Goal: Task Accomplishment & Management: Complete application form

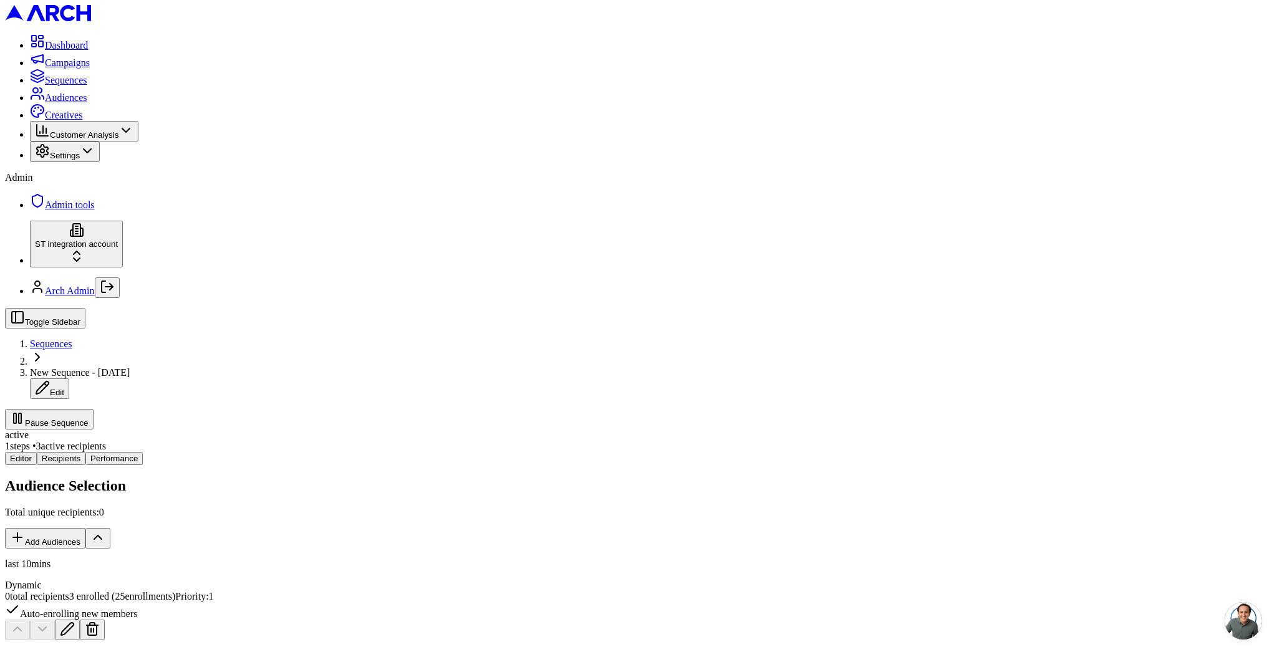
click at [94, 409] on button "Pause Sequence" at bounding box center [49, 419] width 89 height 21
click at [72, 339] on span "Sequences" at bounding box center [51, 344] width 42 height 11
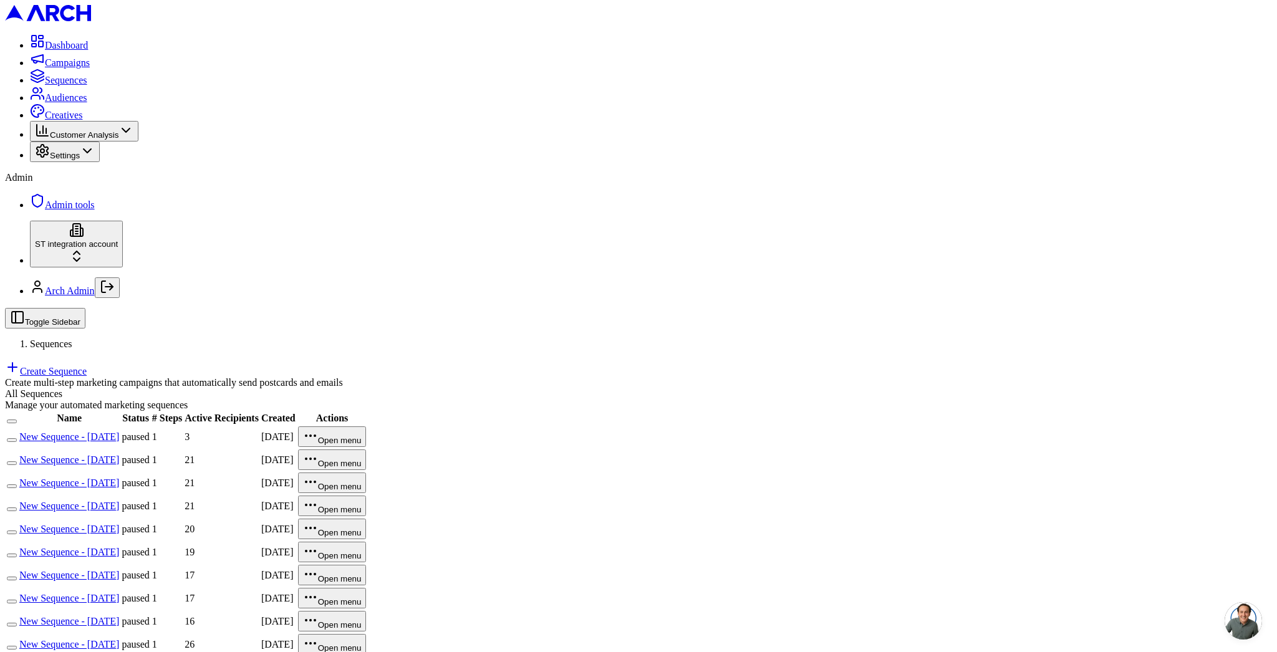
click at [87, 366] on link "Create Sequence" at bounding box center [46, 371] width 82 height 11
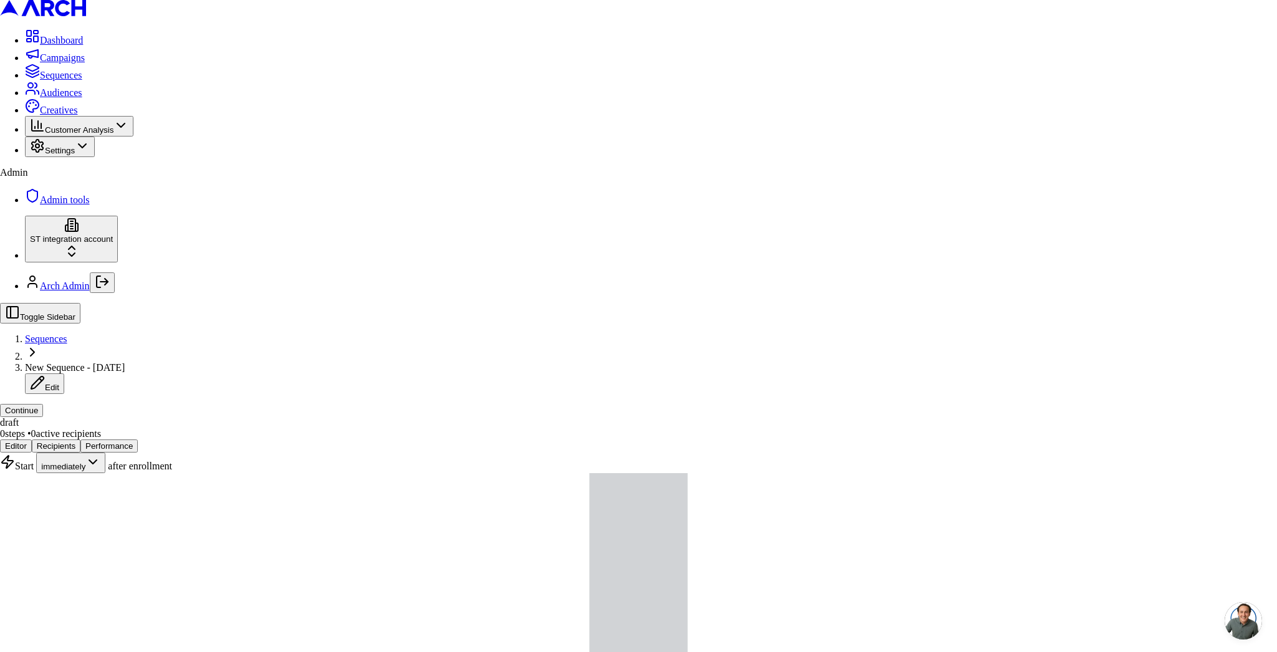
drag, startPoint x: 562, startPoint y: 345, endPoint x: 585, endPoint y: 352, distance: 23.9
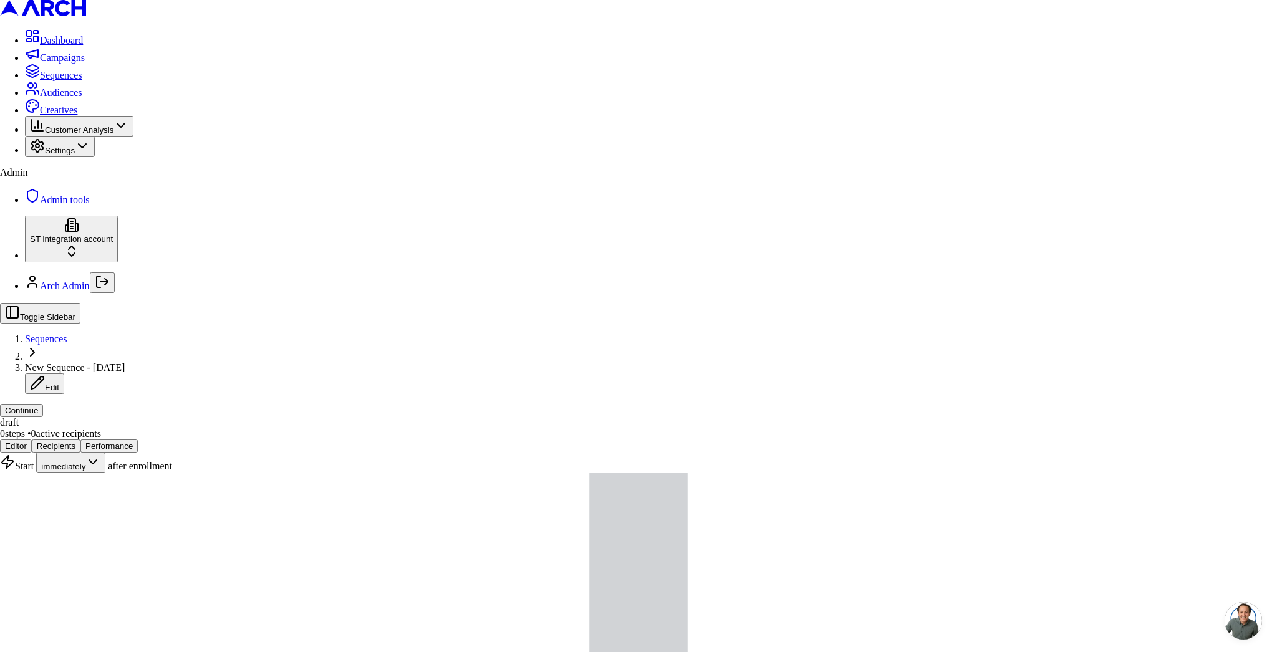
type input "yo"
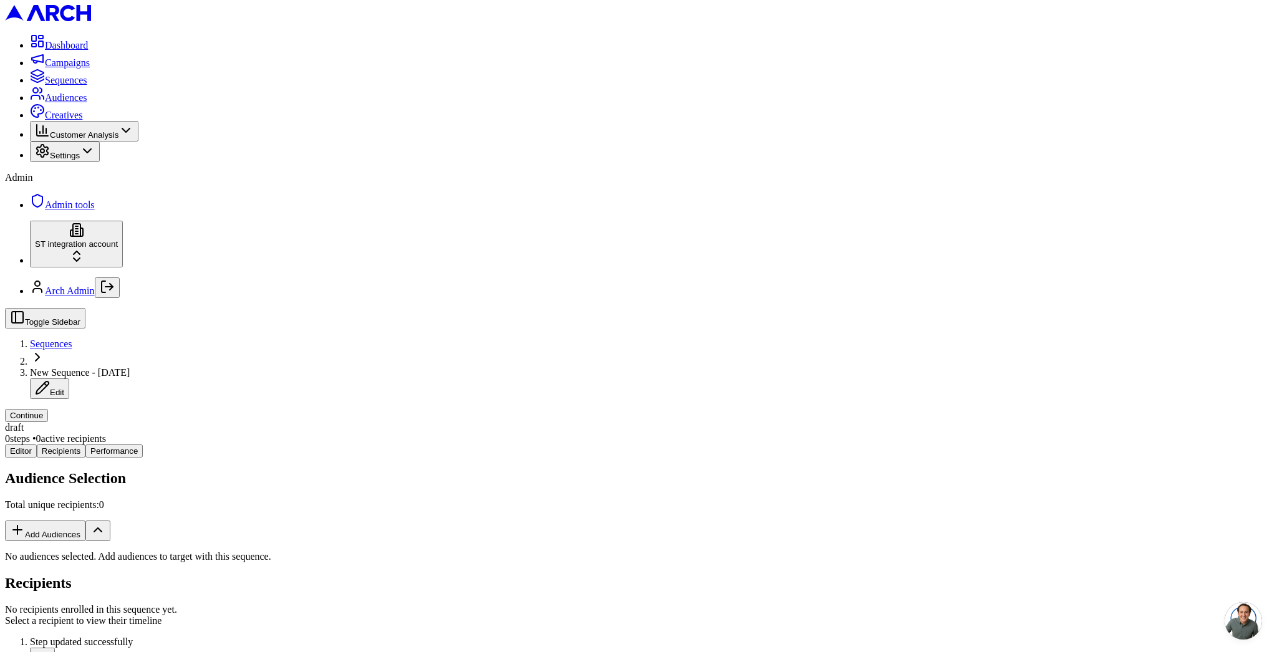
click at [85, 521] on button "Add Audiences" at bounding box center [45, 531] width 80 height 21
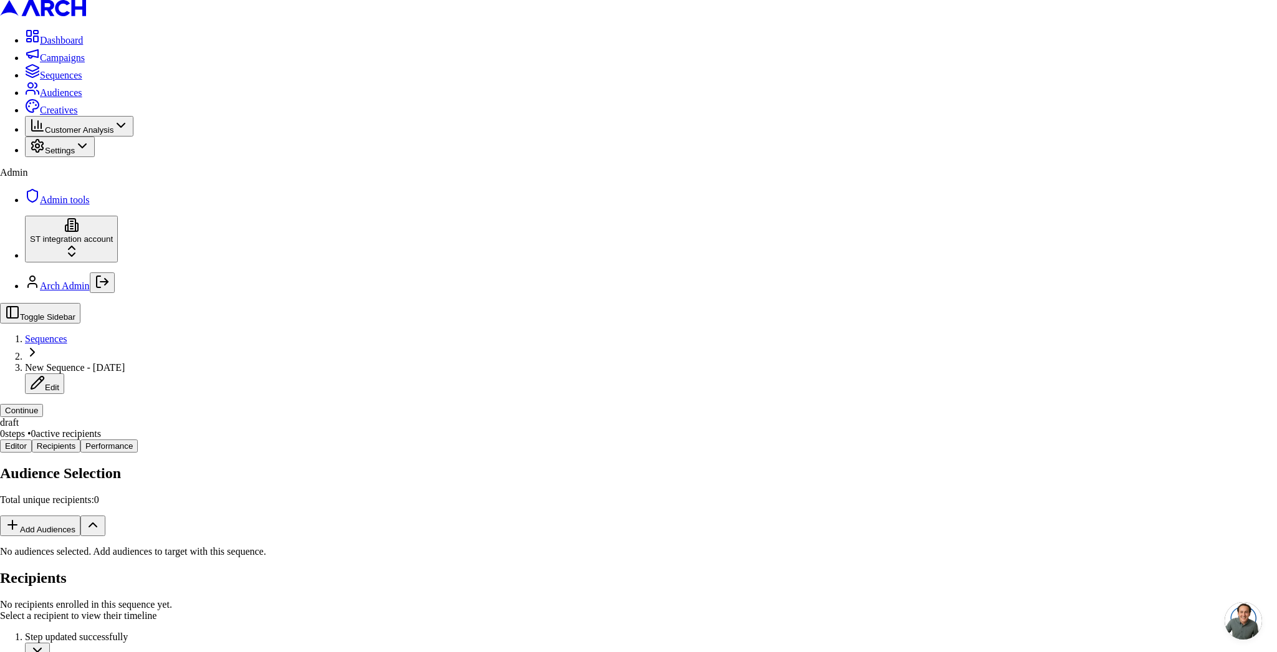
drag, startPoint x: 501, startPoint y: 251, endPoint x: 508, endPoint y: 254, distance: 7.5
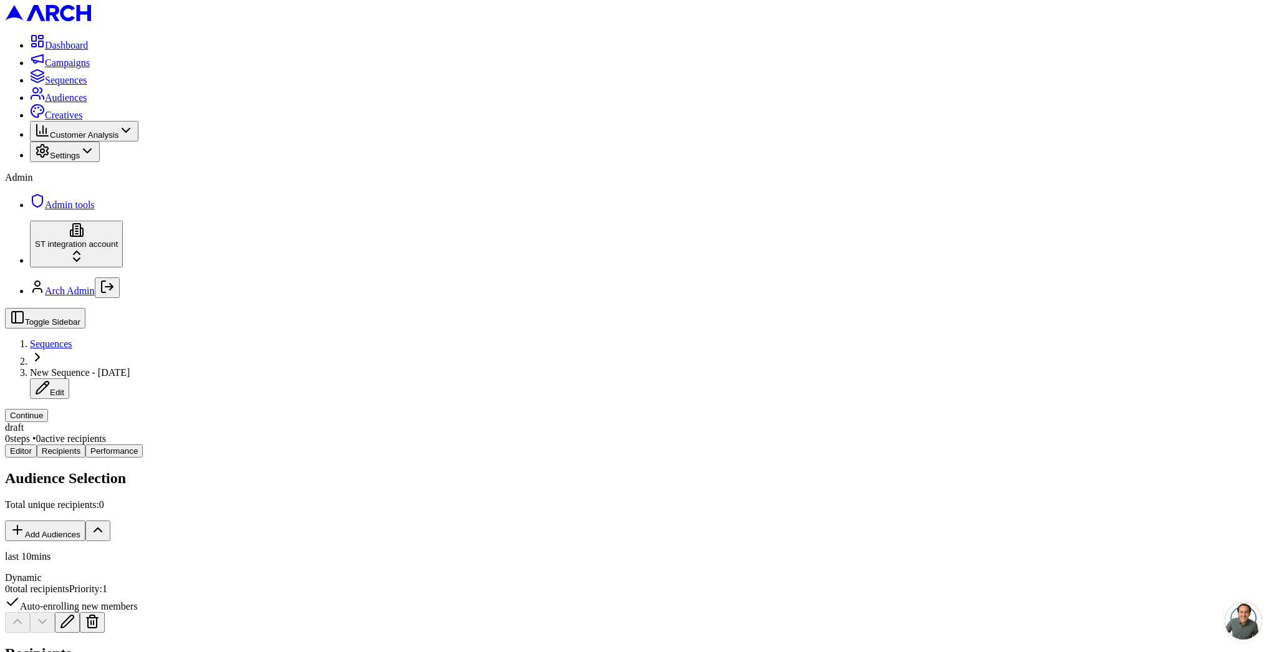
click at [48, 409] on button "Continue" at bounding box center [26, 415] width 43 height 13
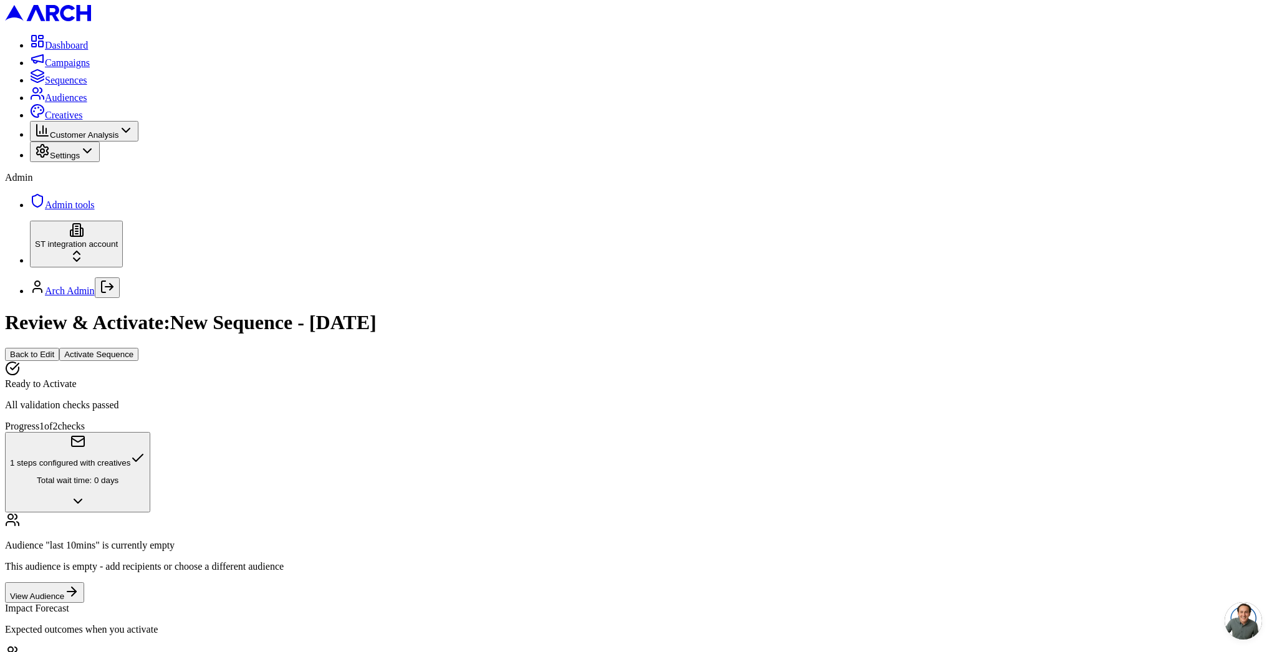
click at [138, 348] on button "Activate Sequence" at bounding box center [98, 354] width 79 height 13
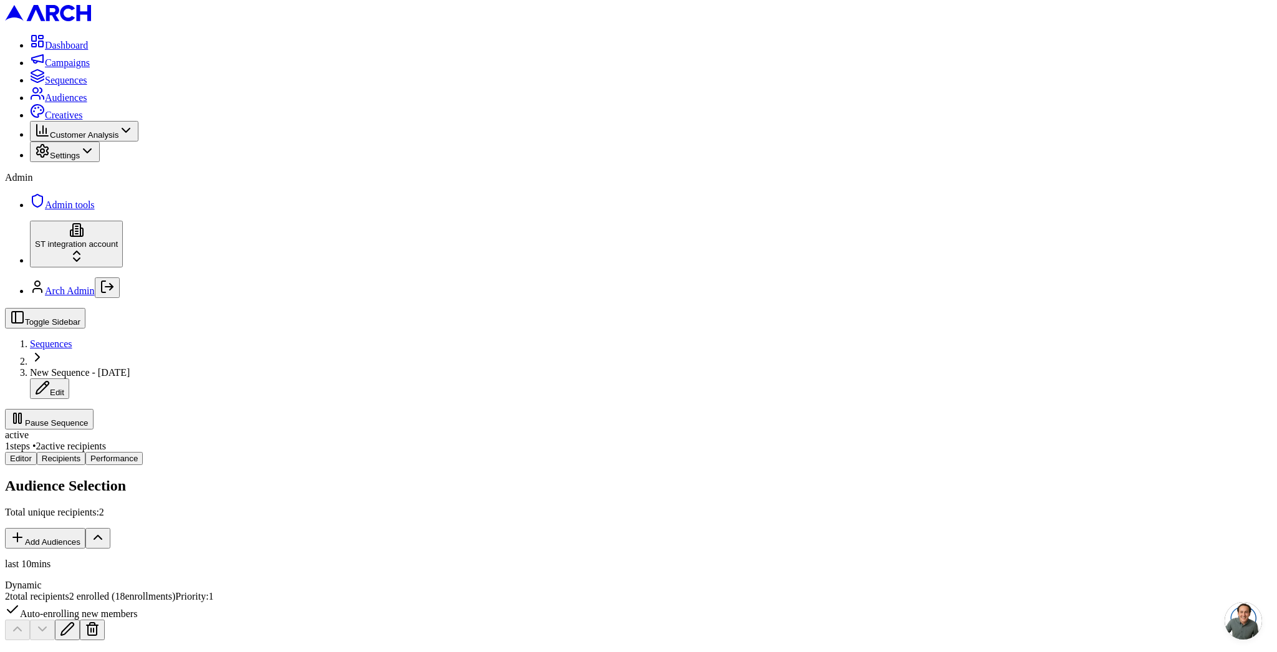
click at [94, 409] on button "Pause Sequence" at bounding box center [49, 419] width 89 height 21
click at [72, 339] on span "Sequences" at bounding box center [51, 344] width 42 height 11
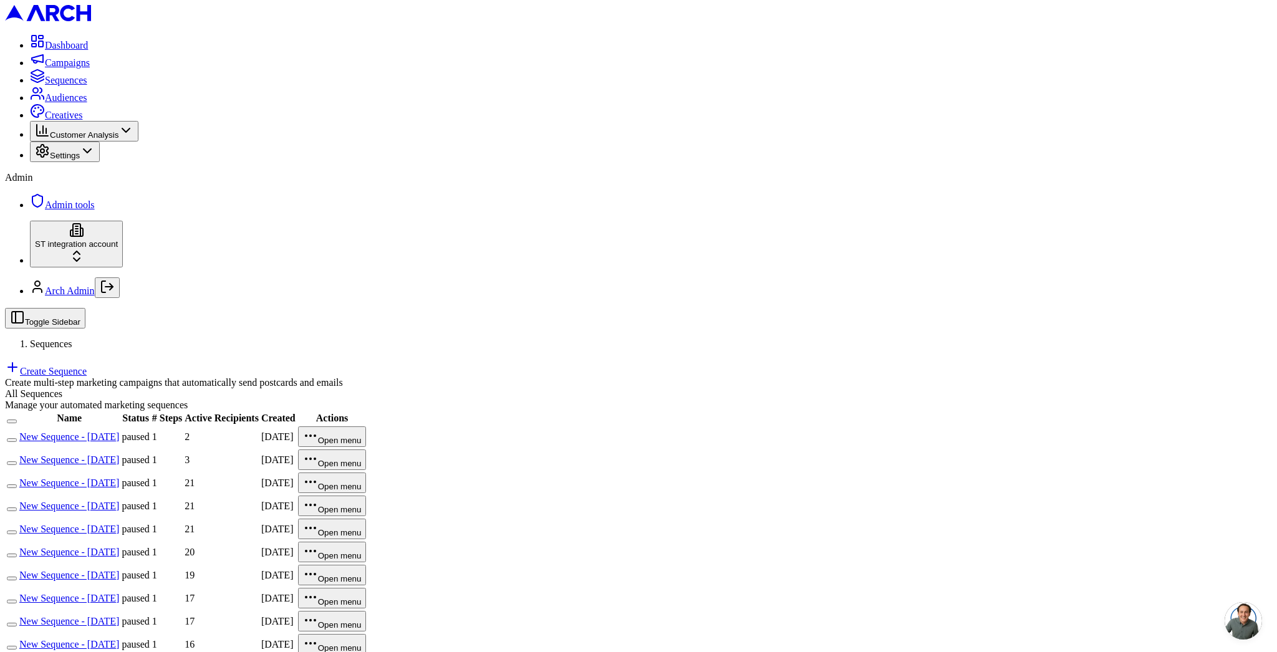
click at [87, 366] on link "Create Sequence" at bounding box center [46, 371] width 82 height 11
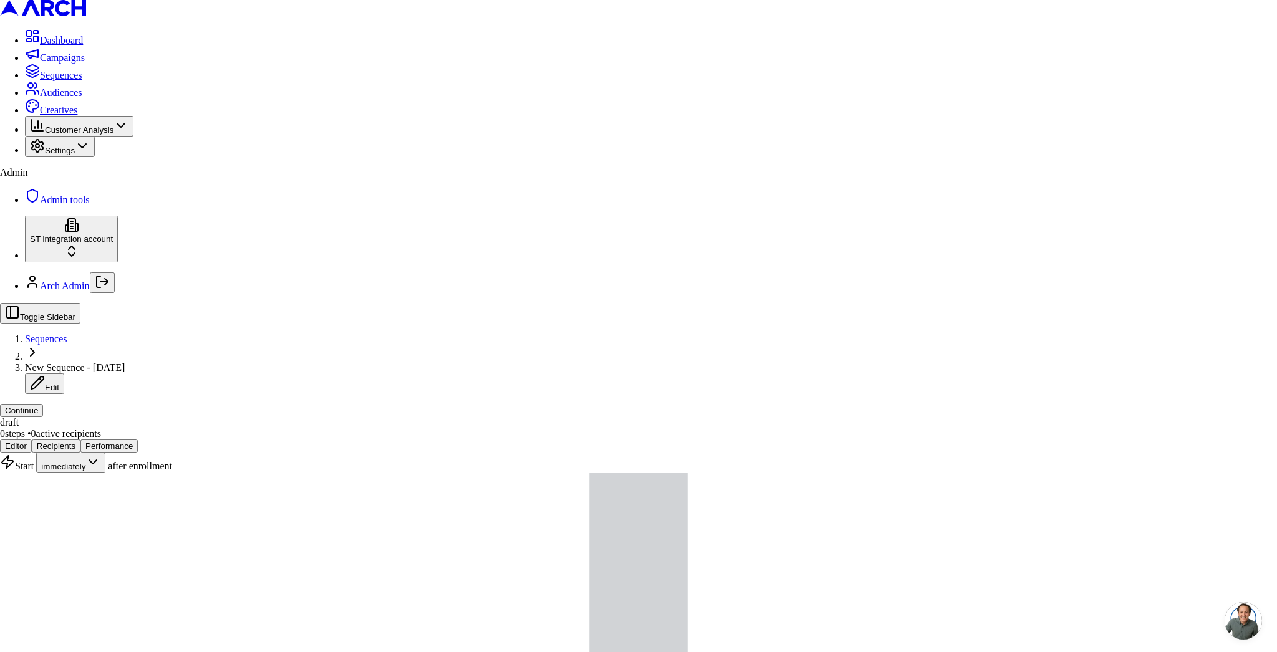
drag, startPoint x: 571, startPoint y: 350, endPoint x: 641, endPoint y: 364, distance: 71.8
drag, startPoint x: 545, startPoint y: 309, endPoint x: 559, endPoint y: 318, distance: 16.8
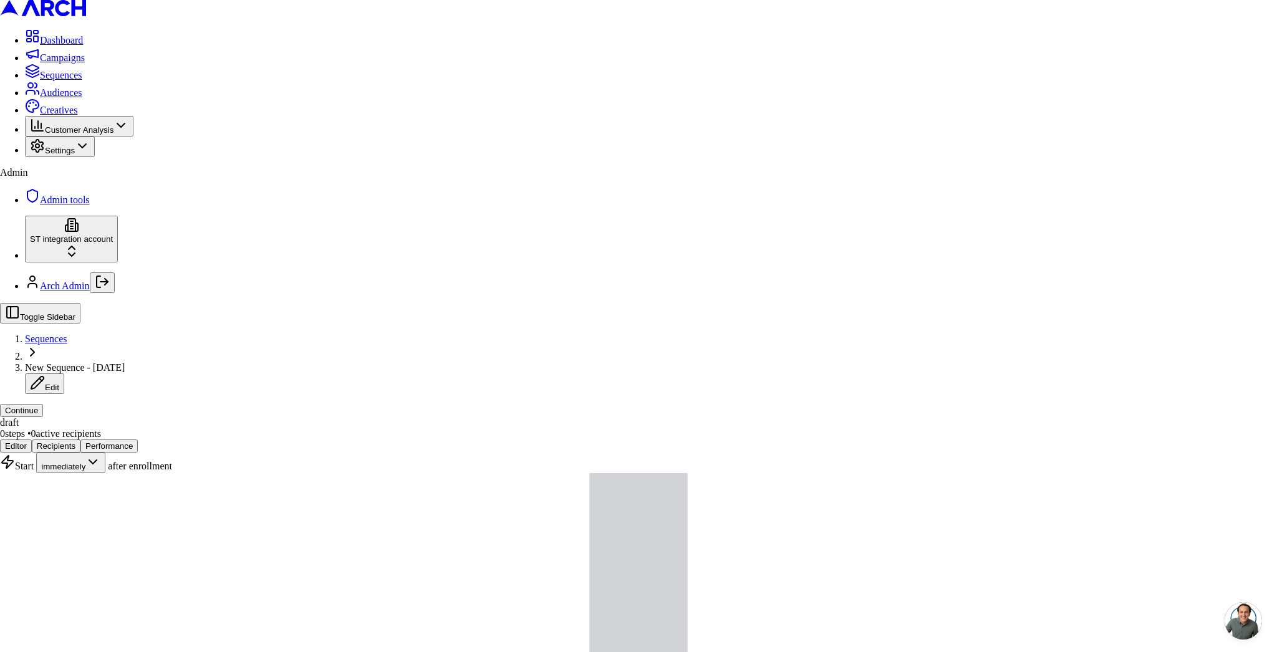
type input "a"
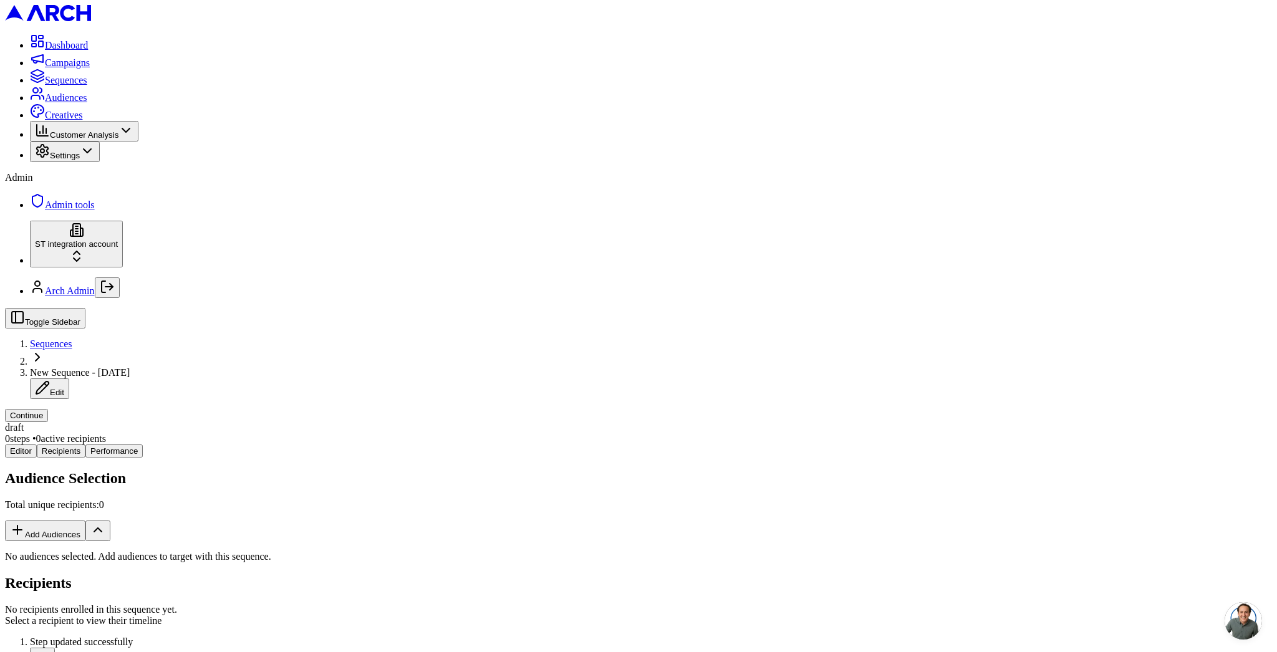
click at [85, 521] on button "Add Audiences" at bounding box center [45, 531] width 80 height 21
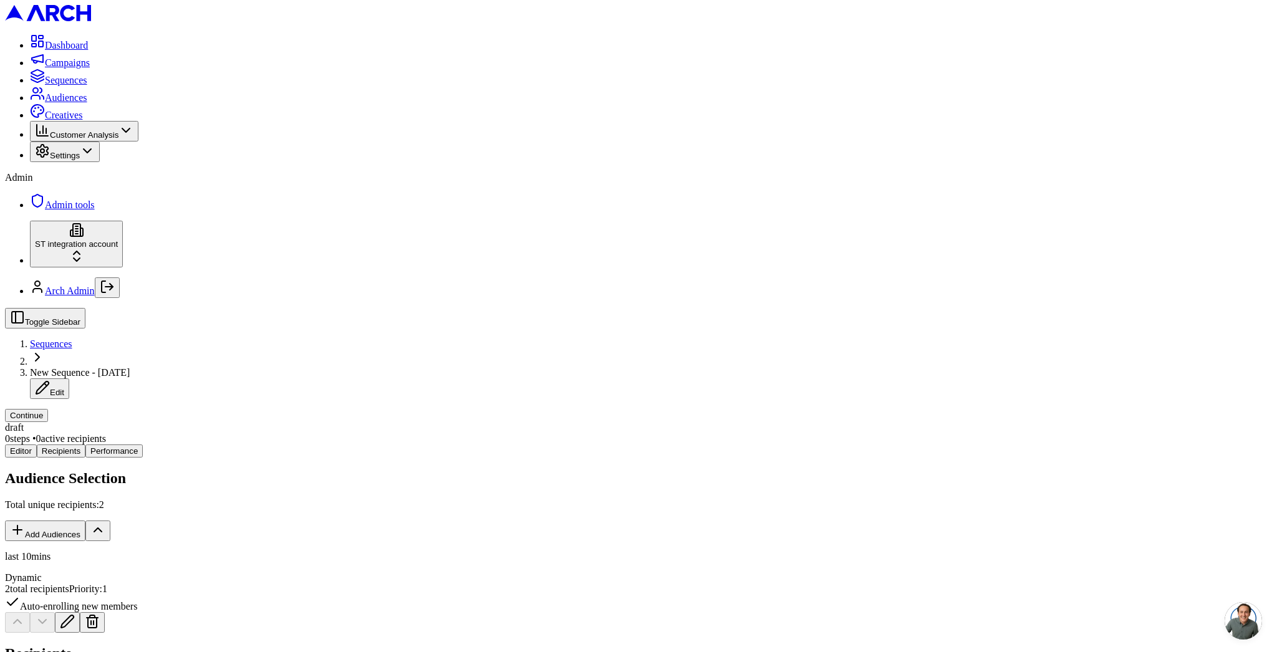
click at [48, 409] on button "Continue" at bounding box center [26, 415] width 43 height 13
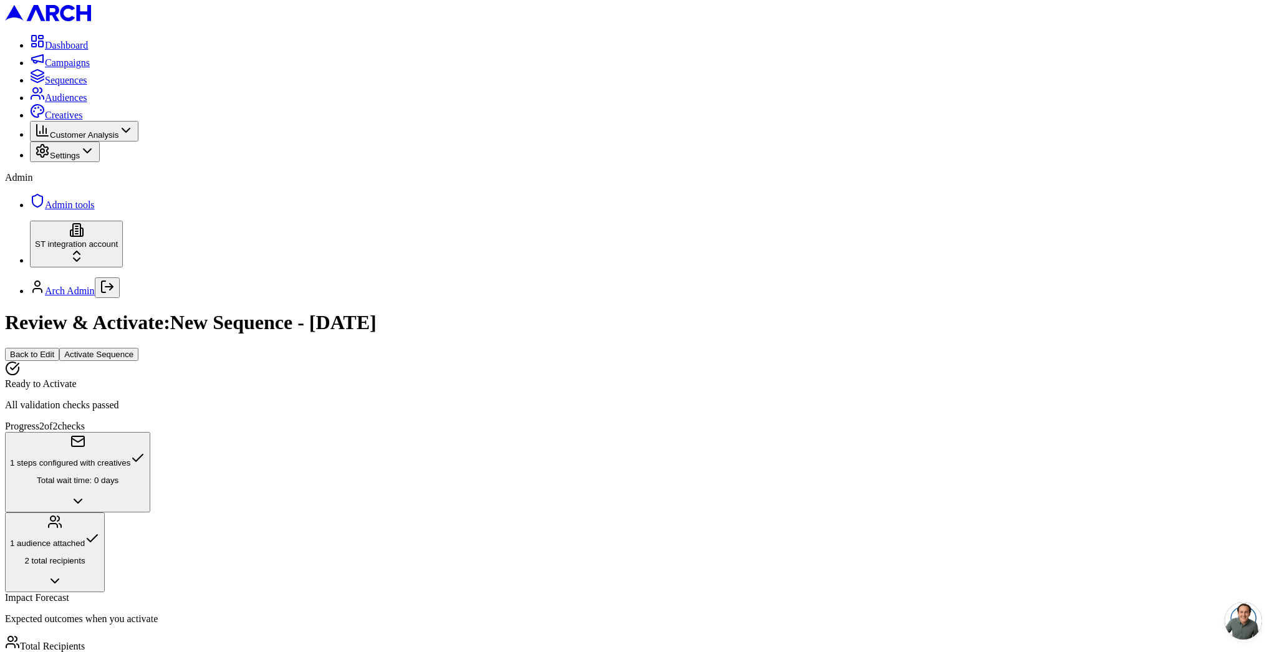
click at [138, 348] on button "Activate Sequence" at bounding box center [98, 354] width 79 height 13
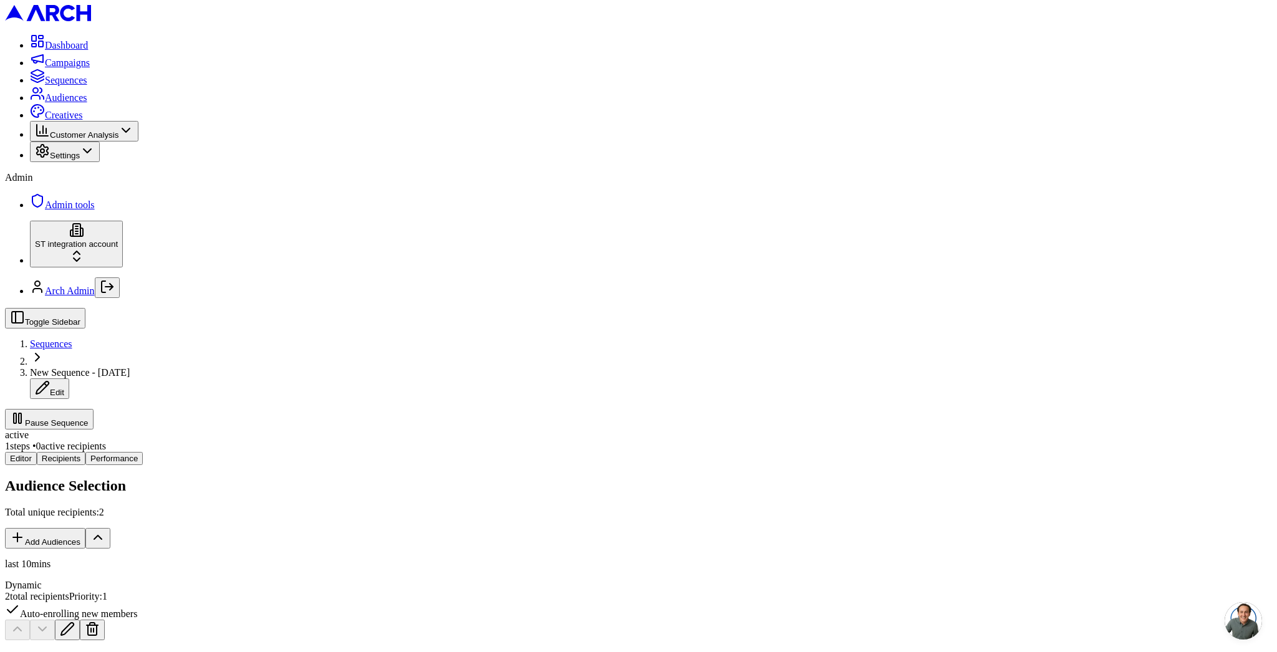
click at [435, 478] on div "Audience Selection Total unique recipients: 2 Add Audiences" at bounding box center [638, 513] width 1267 height 71
